Goal: Information Seeking & Learning: Learn about a topic

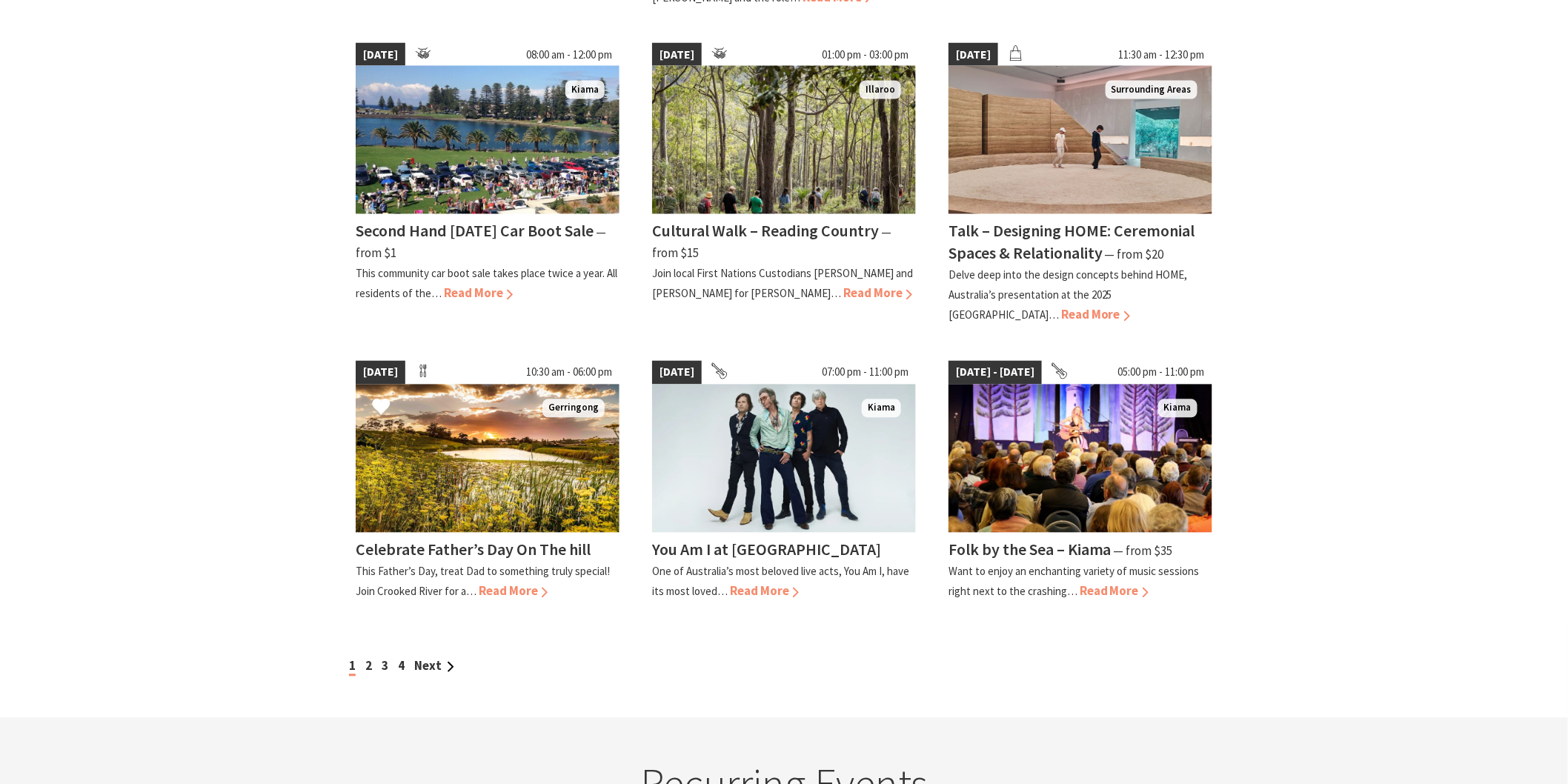
scroll to position [1083, 0]
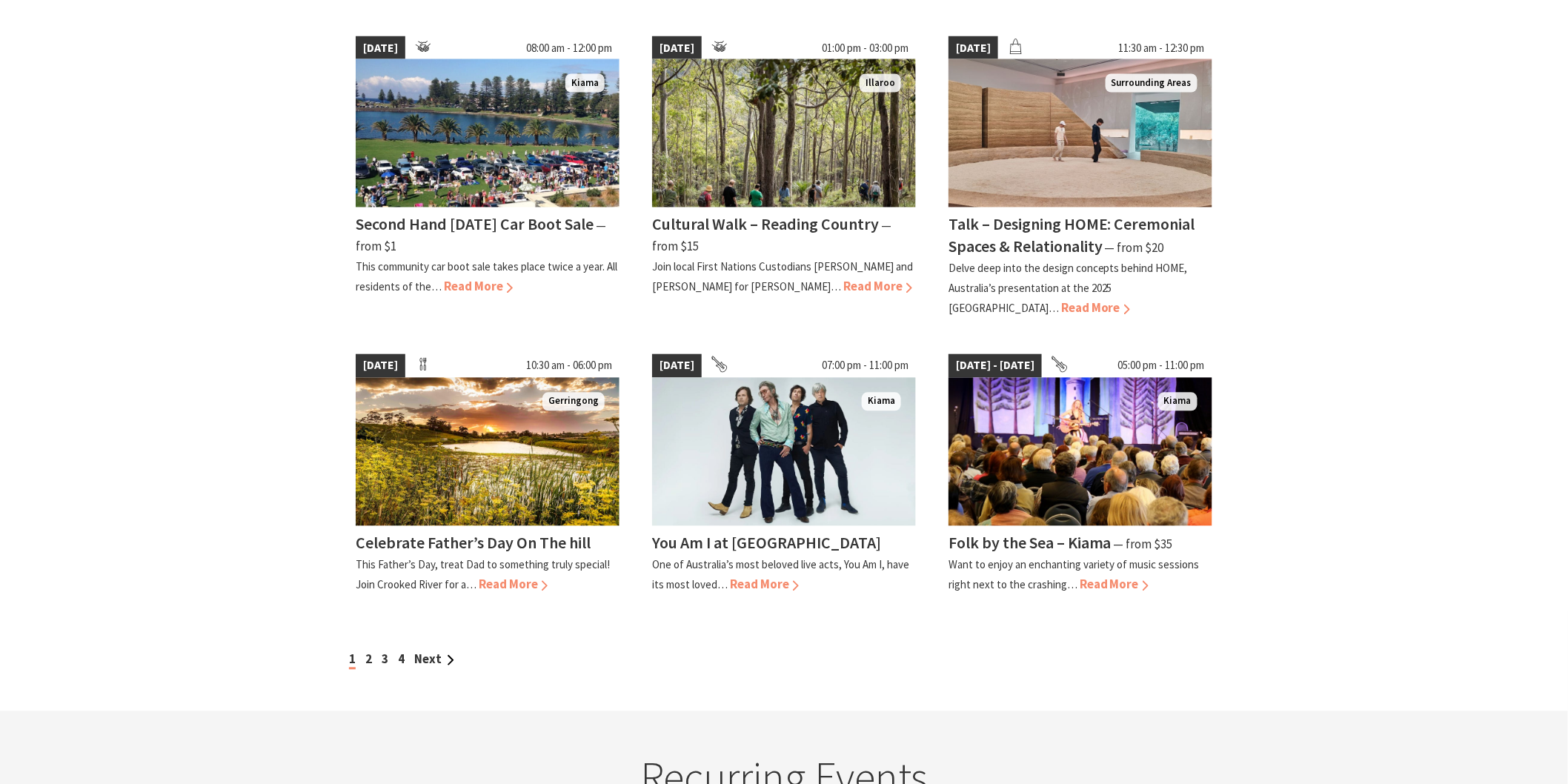
click at [365, 650] on div "1 2 3 4 Next" at bounding box center [784, 659] width 878 height 20
click at [368, 651] on link "2" at bounding box center [368, 658] width 7 height 16
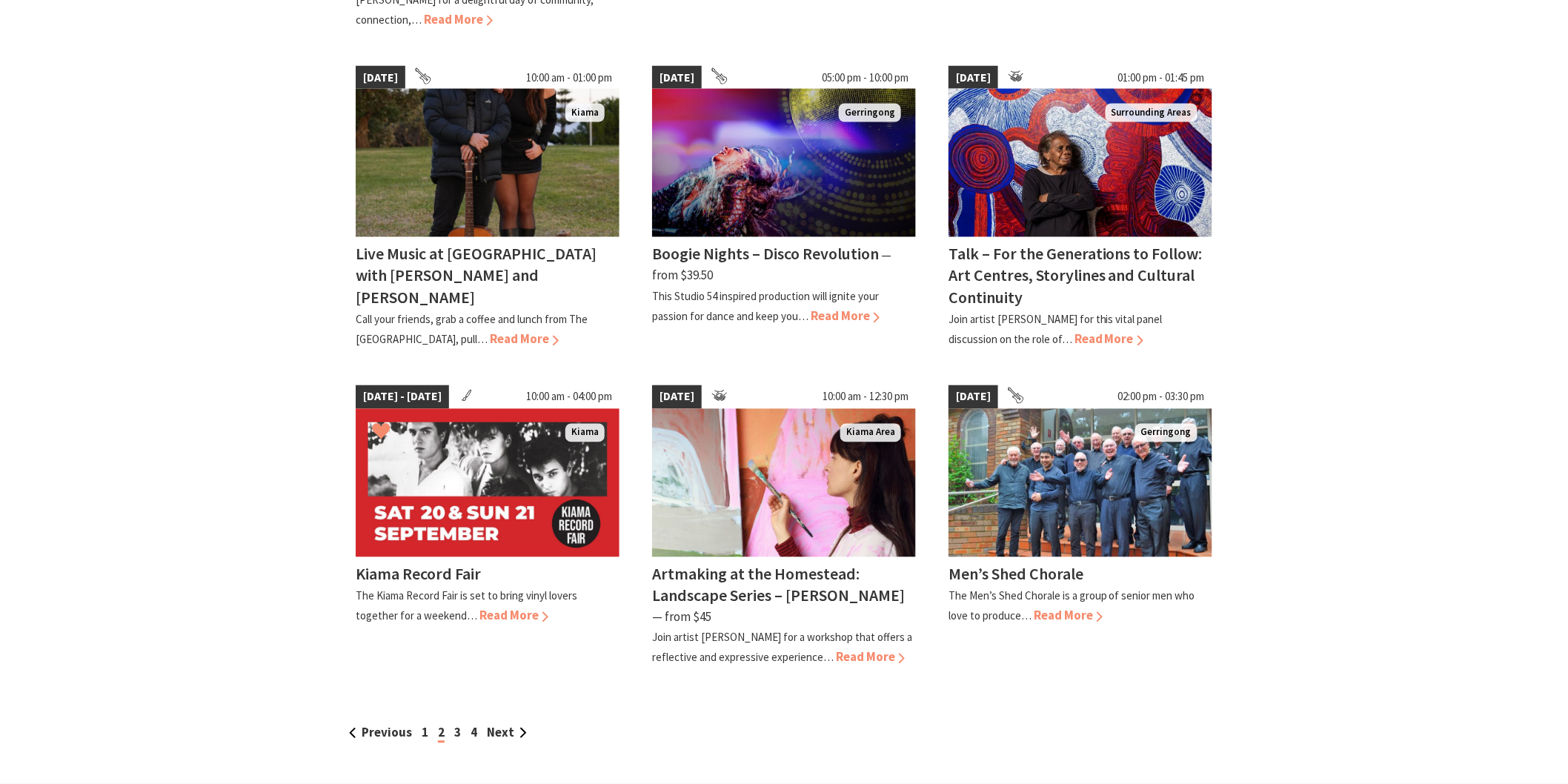
scroll to position [1069, 0]
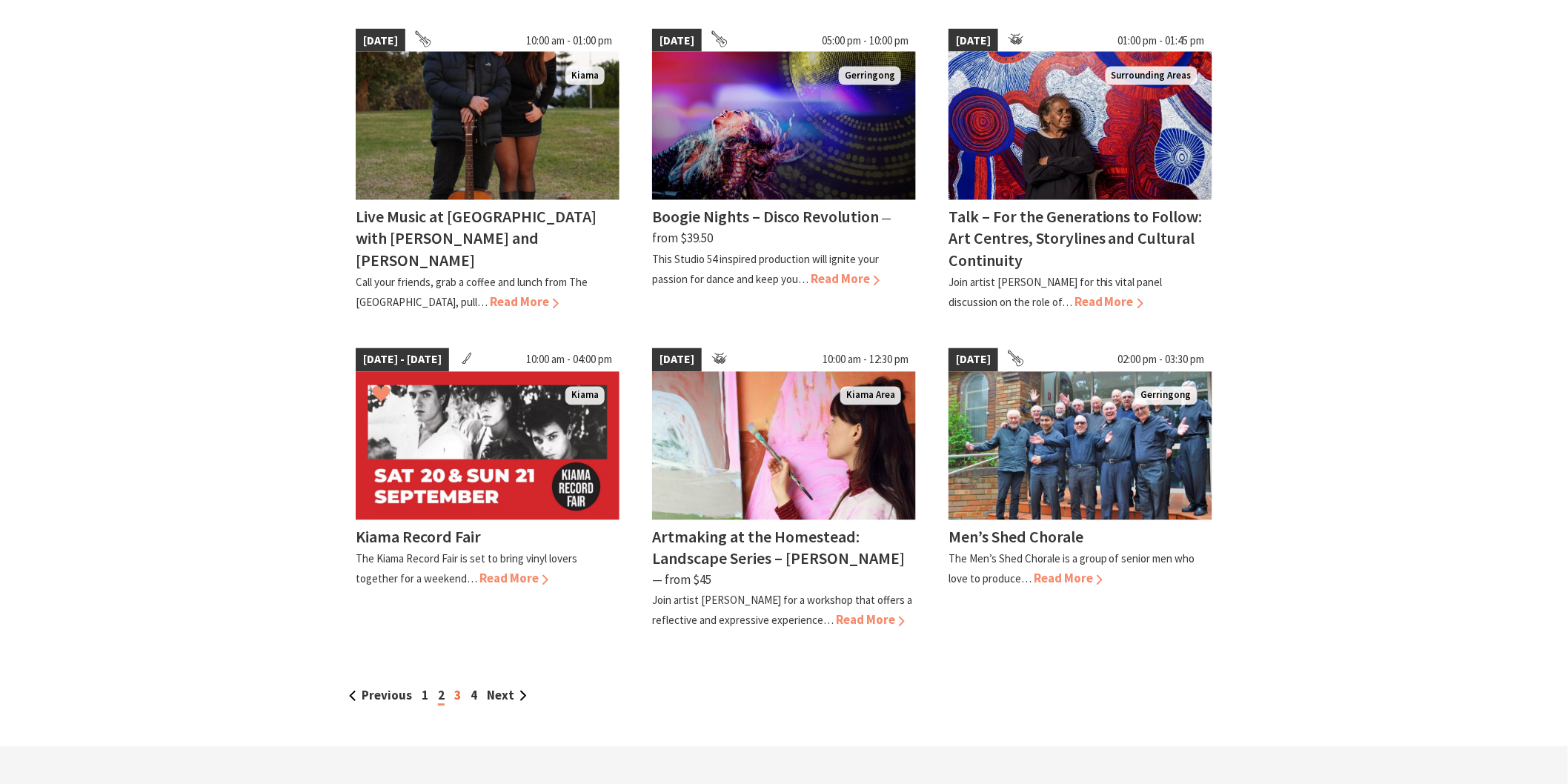
click at [456, 687] on link "3" at bounding box center [457, 695] width 7 height 16
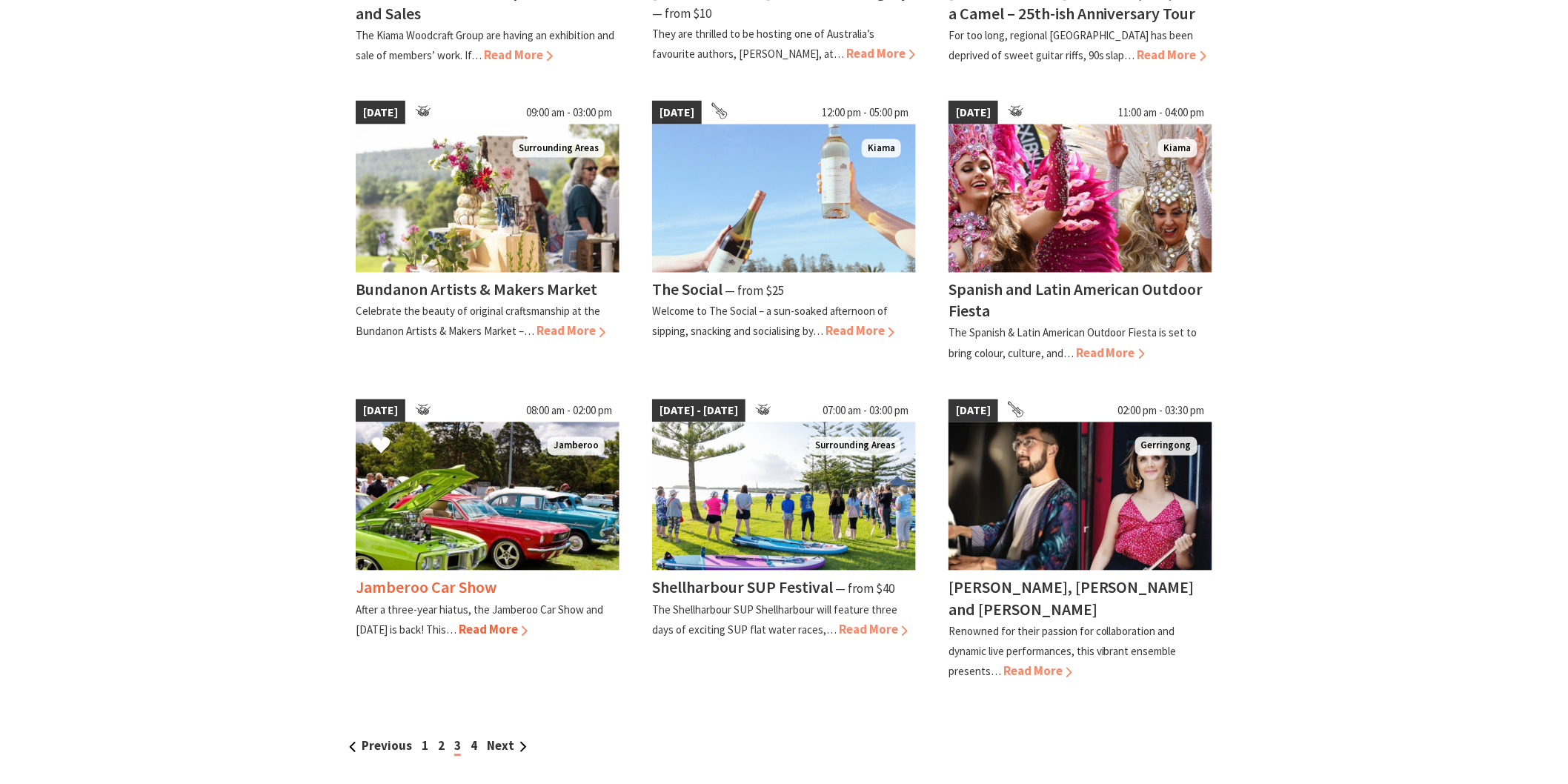
scroll to position [987, 0]
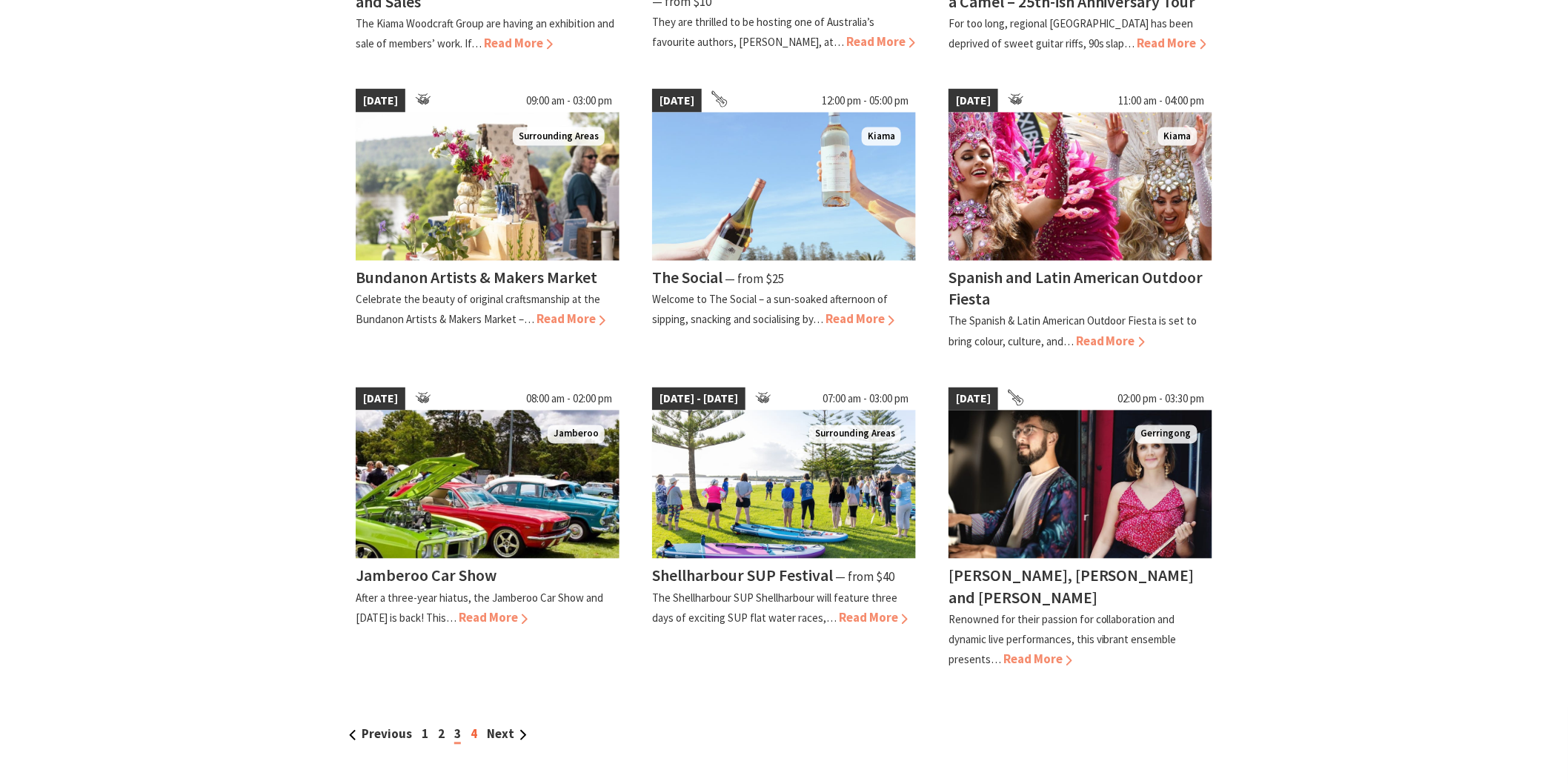
click at [475, 726] on link "4" at bounding box center [474, 734] width 7 height 16
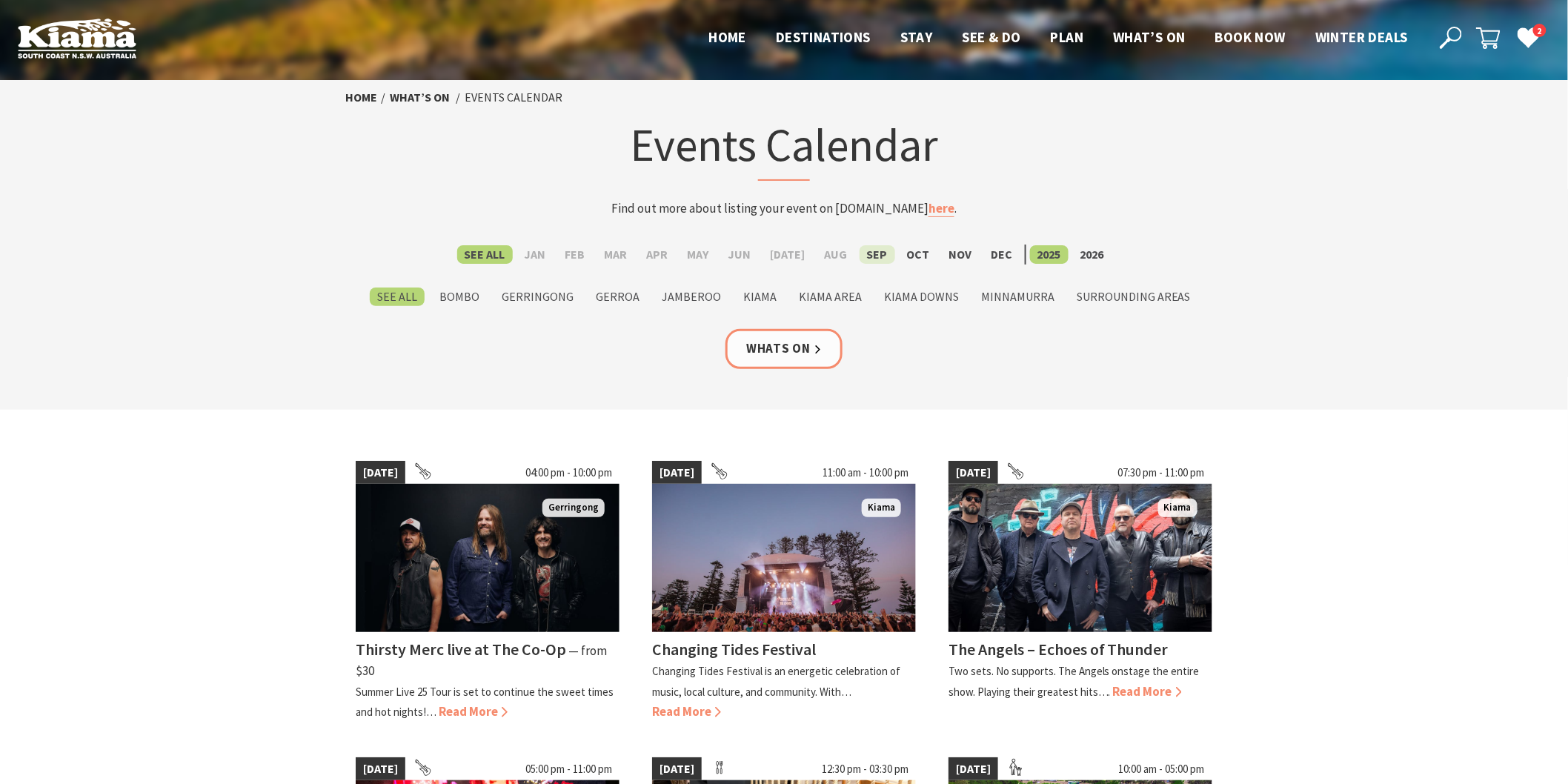
click at [873, 253] on label "Sep" at bounding box center [878, 254] width 35 height 19
click at [0, 0] on input "Sep" at bounding box center [0, 0] width 0 height 0
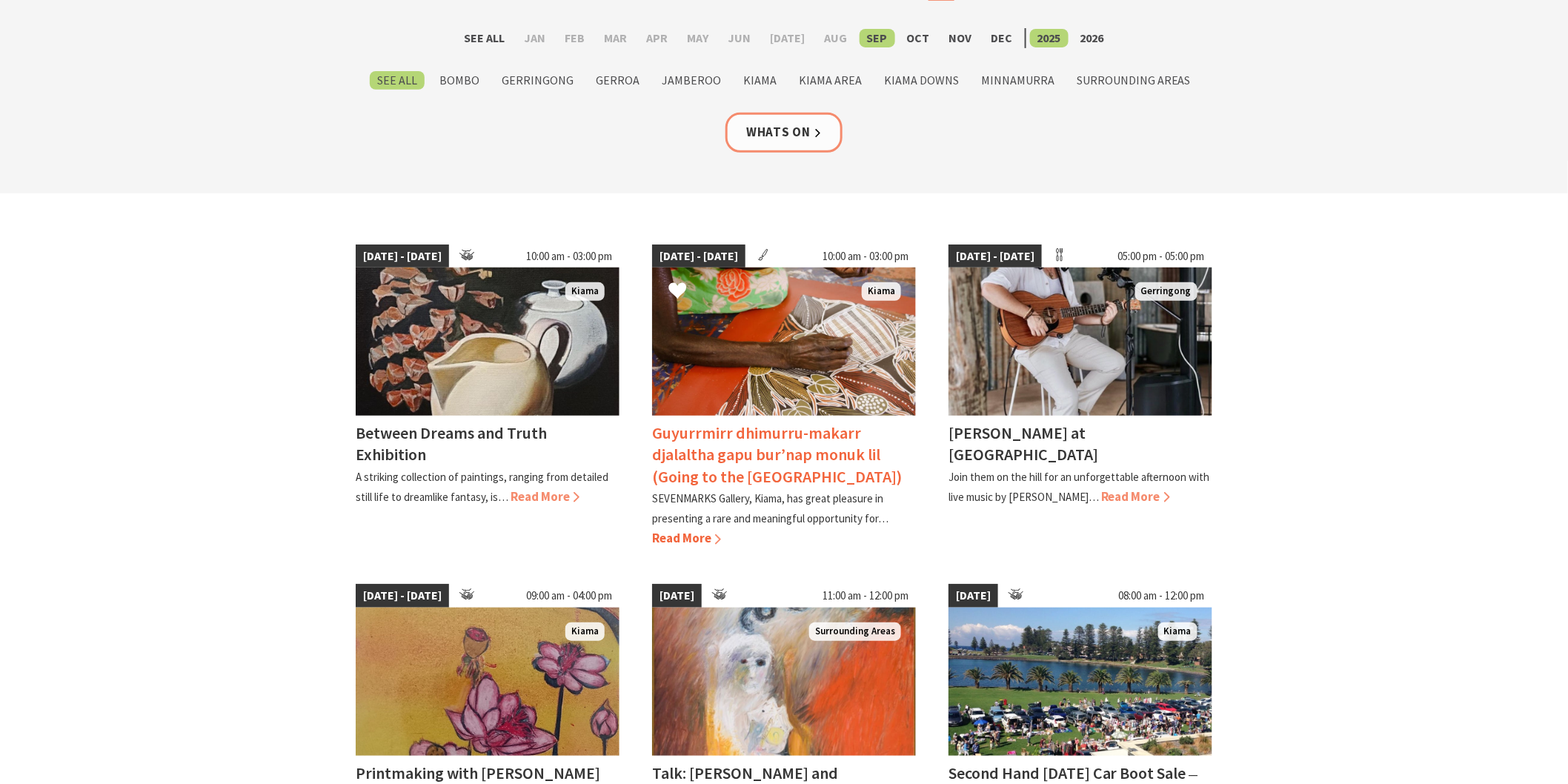
scroll to position [247, 0]
